Goal: Transaction & Acquisition: Purchase product/service

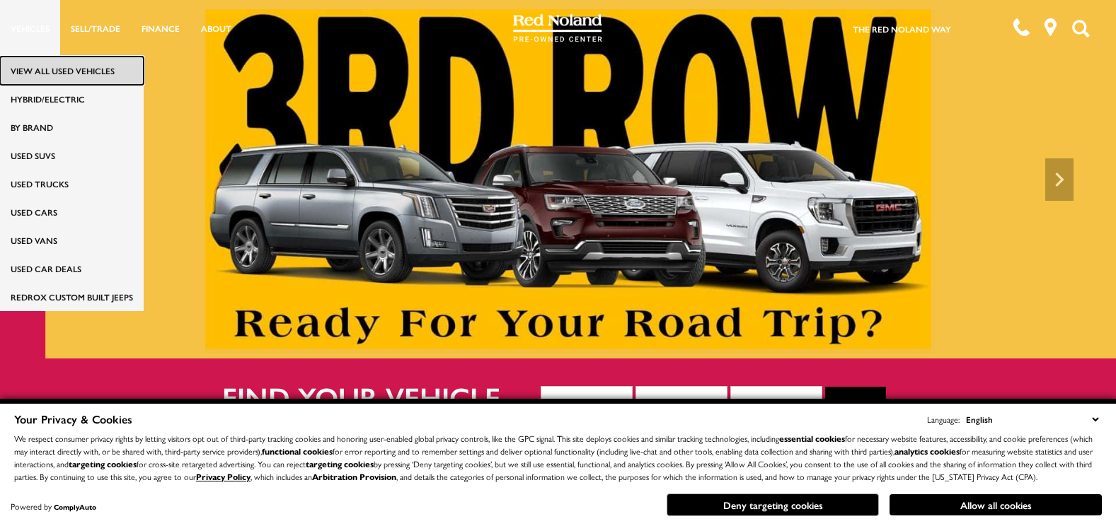
click at [28, 64] on link "View All Used Vehicles" at bounding box center [72, 71] width 144 height 28
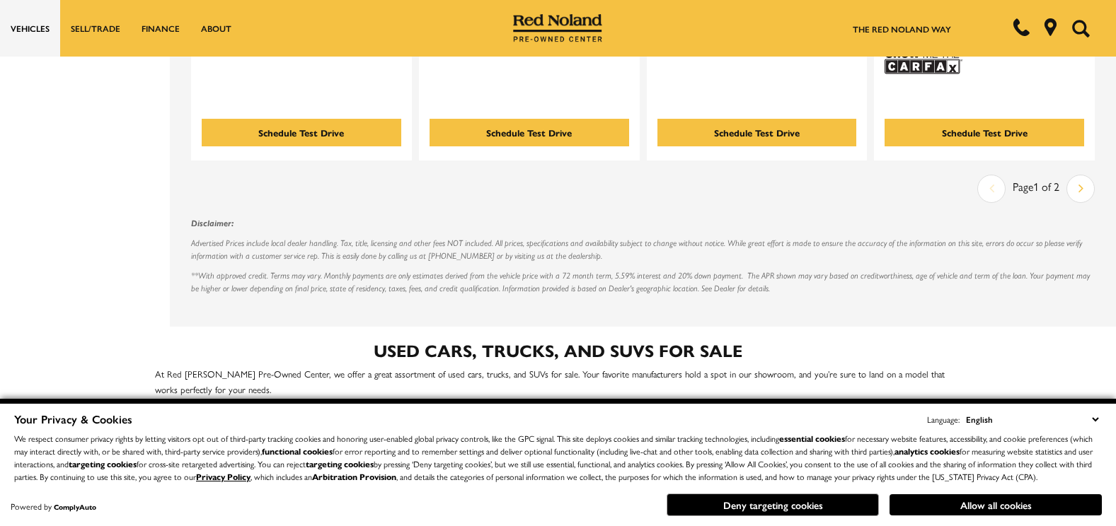
scroll to position [3198, 0]
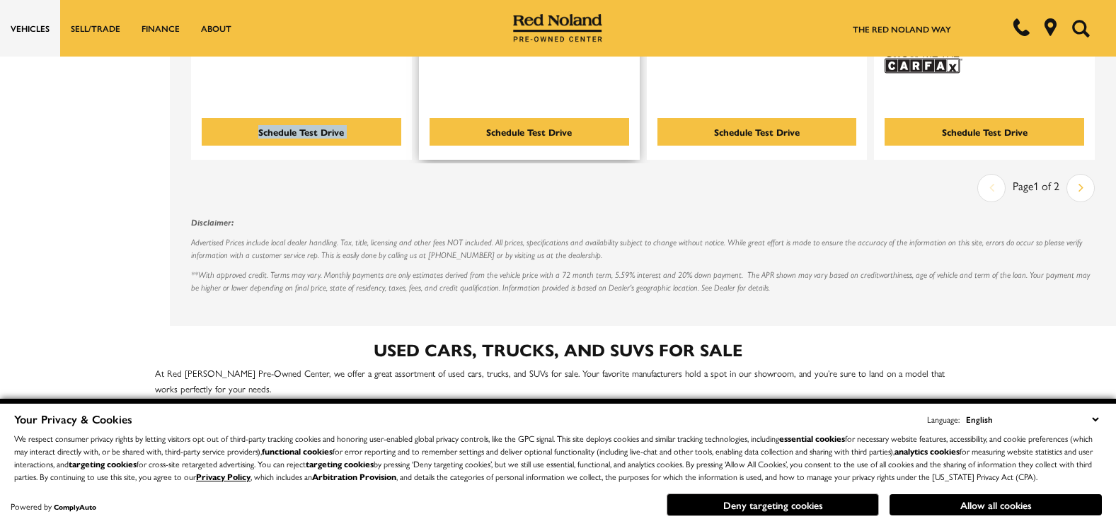
drag, startPoint x: 0, startPoint y: 0, endPoint x: 454, endPoint y: 92, distance: 463.5
click at [1084, 176] on link "Next" at bounding box center [1081, 188] width 26 height 24
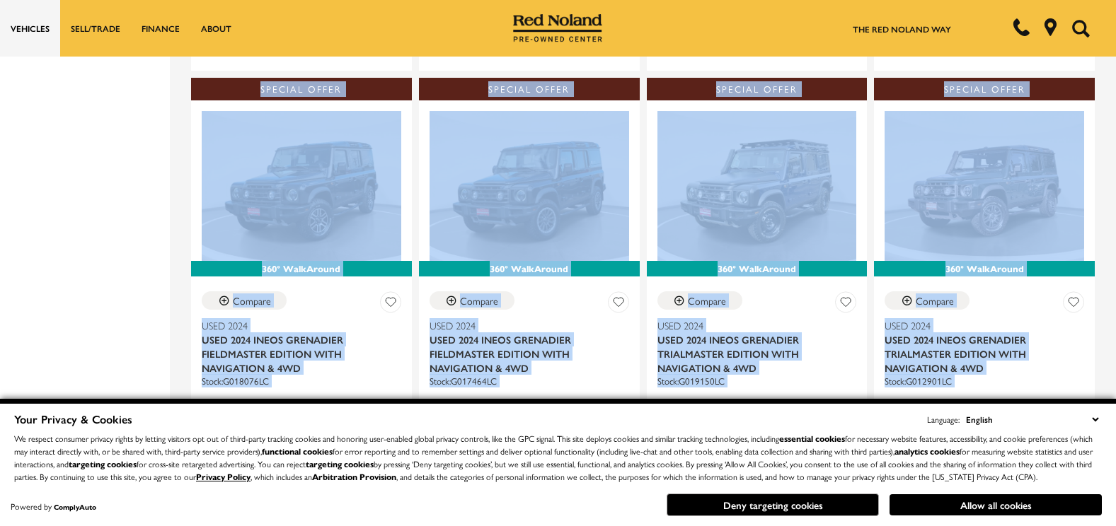
scroll to position [934, 0]
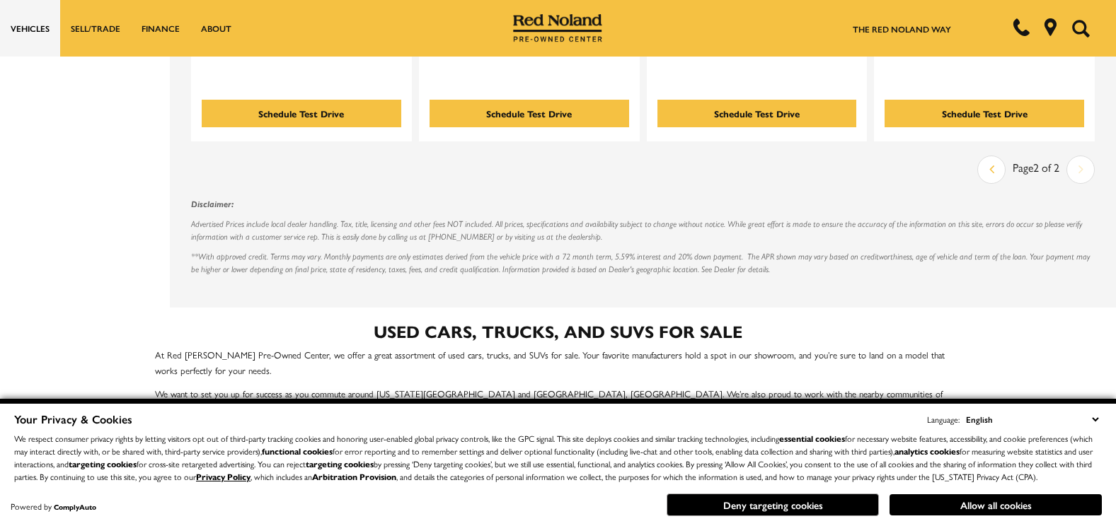
scroll to position [2576, 0]
